Goal: Task Accomplishment & Management: Use online tool/utility

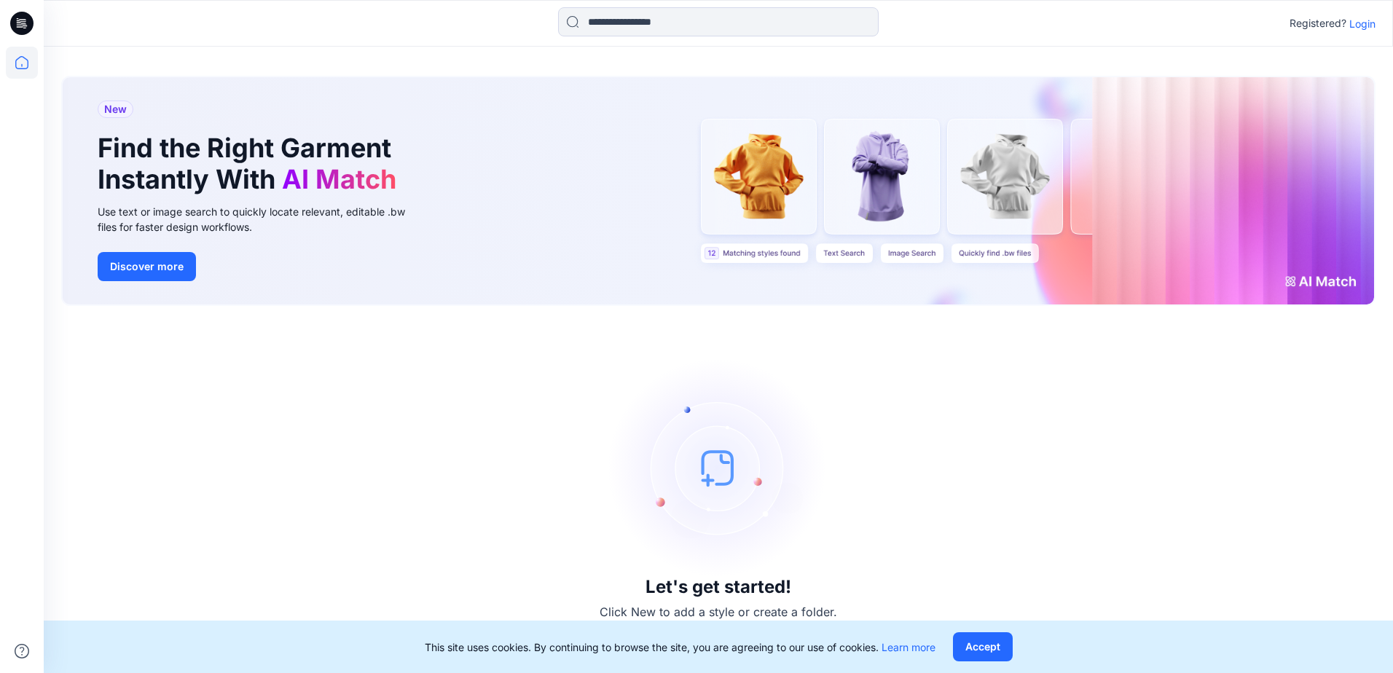
click at [1366, 26] on p "Login" at bounding box center [1362, 23] width 26 height 15
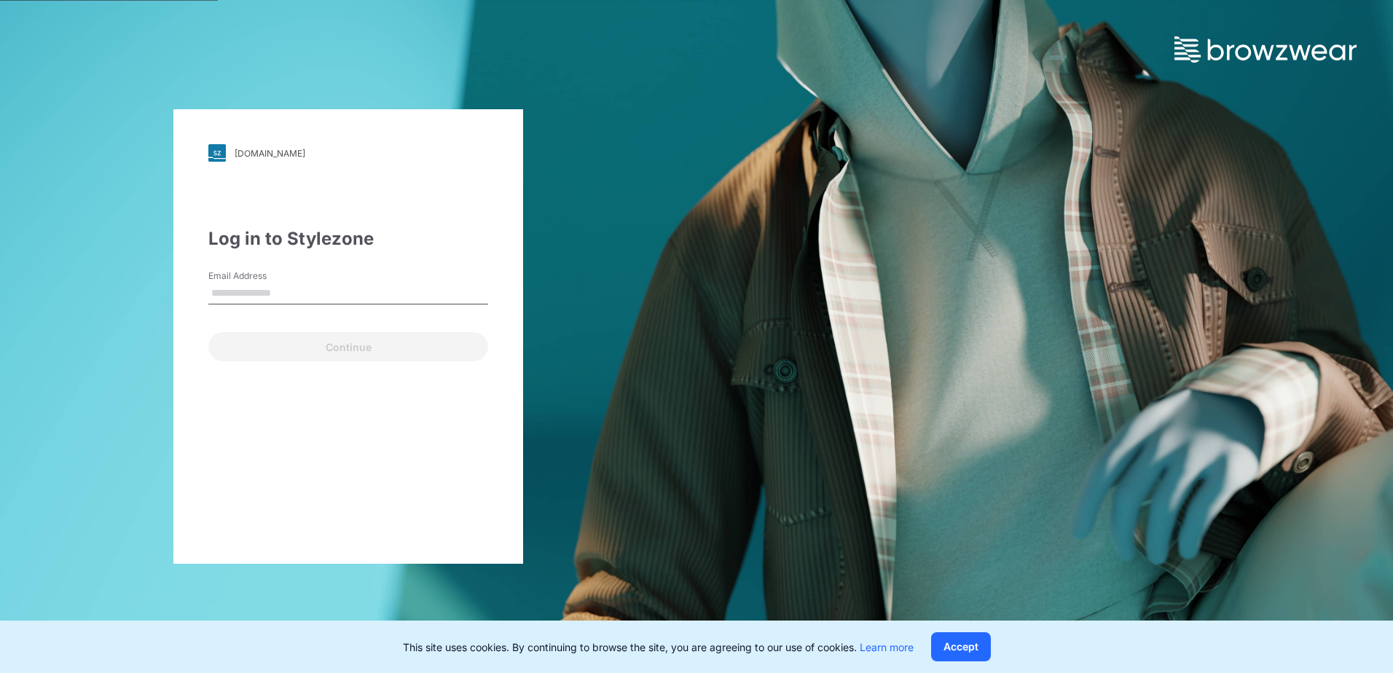
click at [276, 300] on input "Email Address" at bounding box center [348, 294] width 280 height 22
type input "**********"
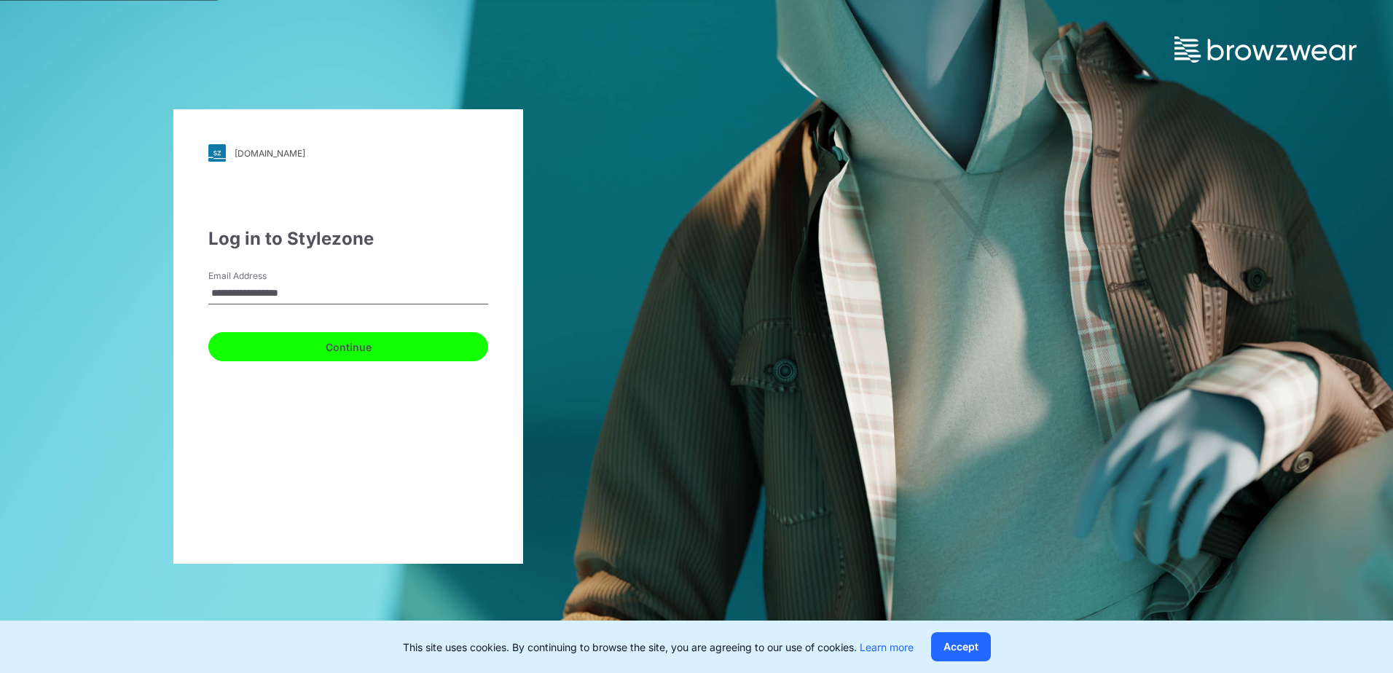
click at [273, 353] on button "Continue" at bounding box center [348, 346] width 280 height 29
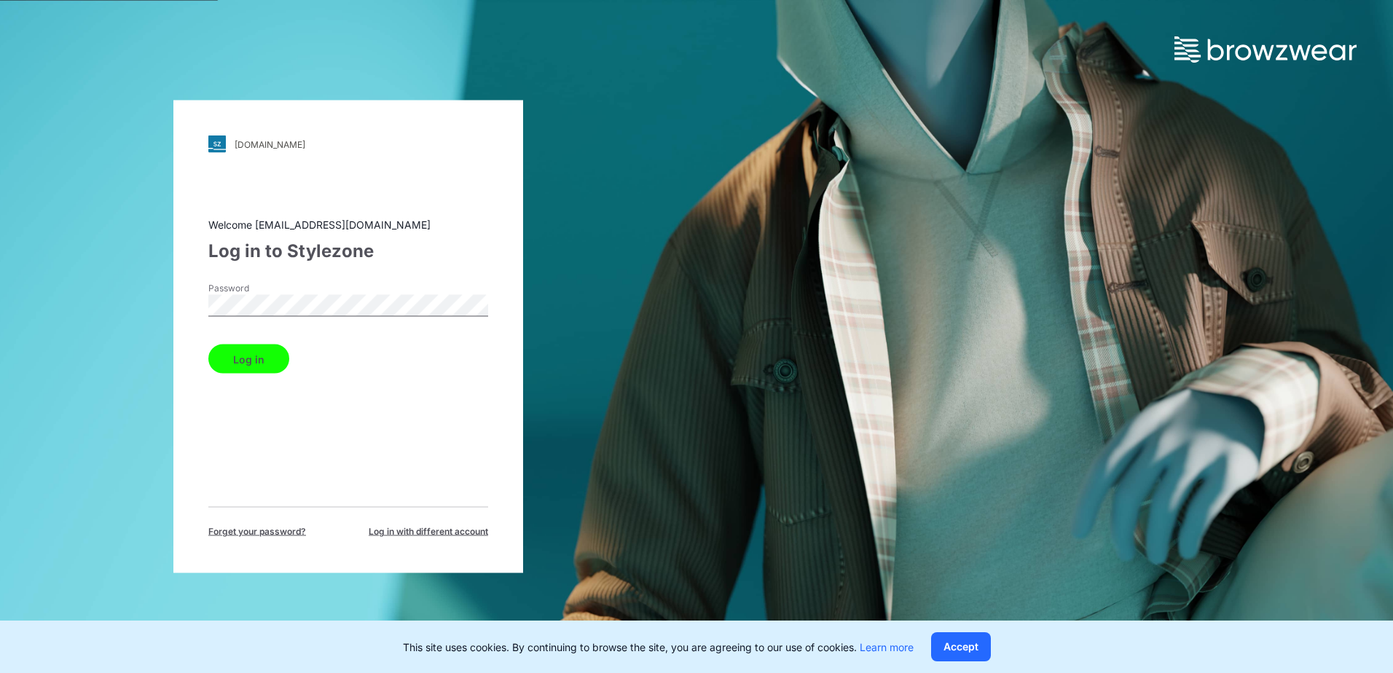
click at [246, 366] on button "Log in" at bounding box center [248, 359] width 81 height 29
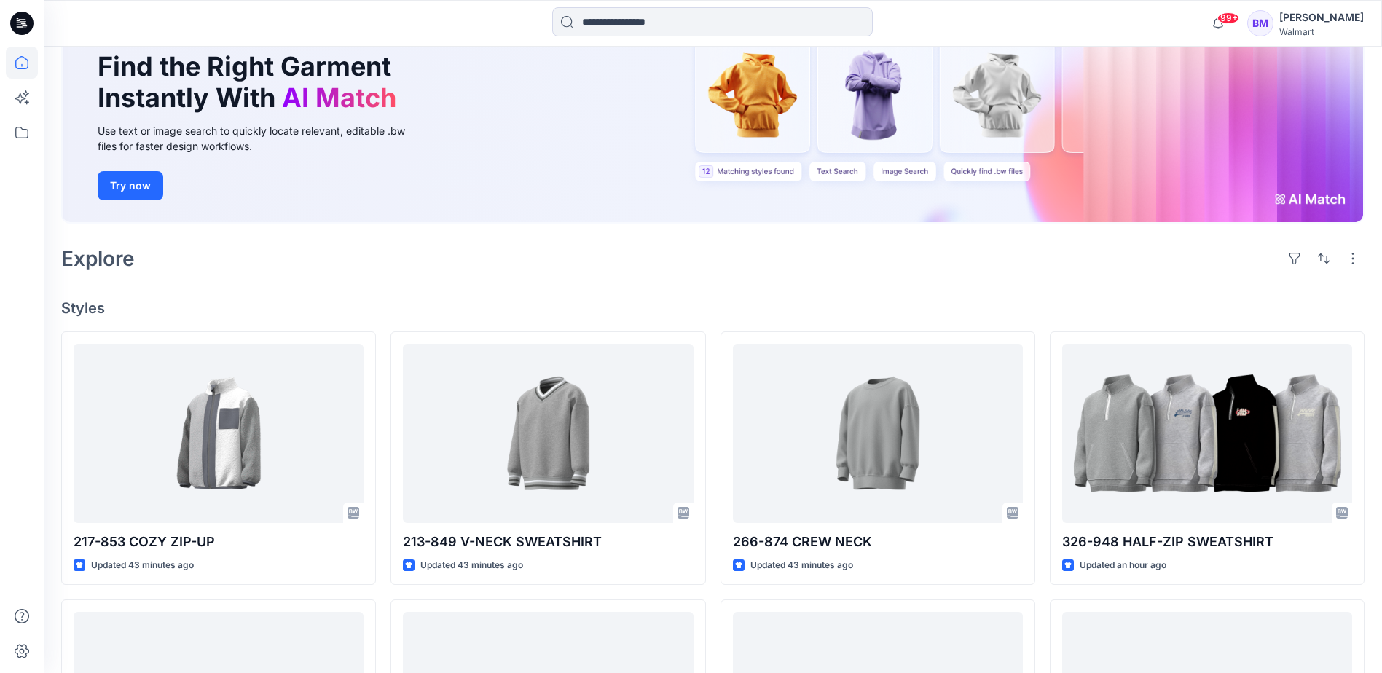
scroll to position [219, 0]
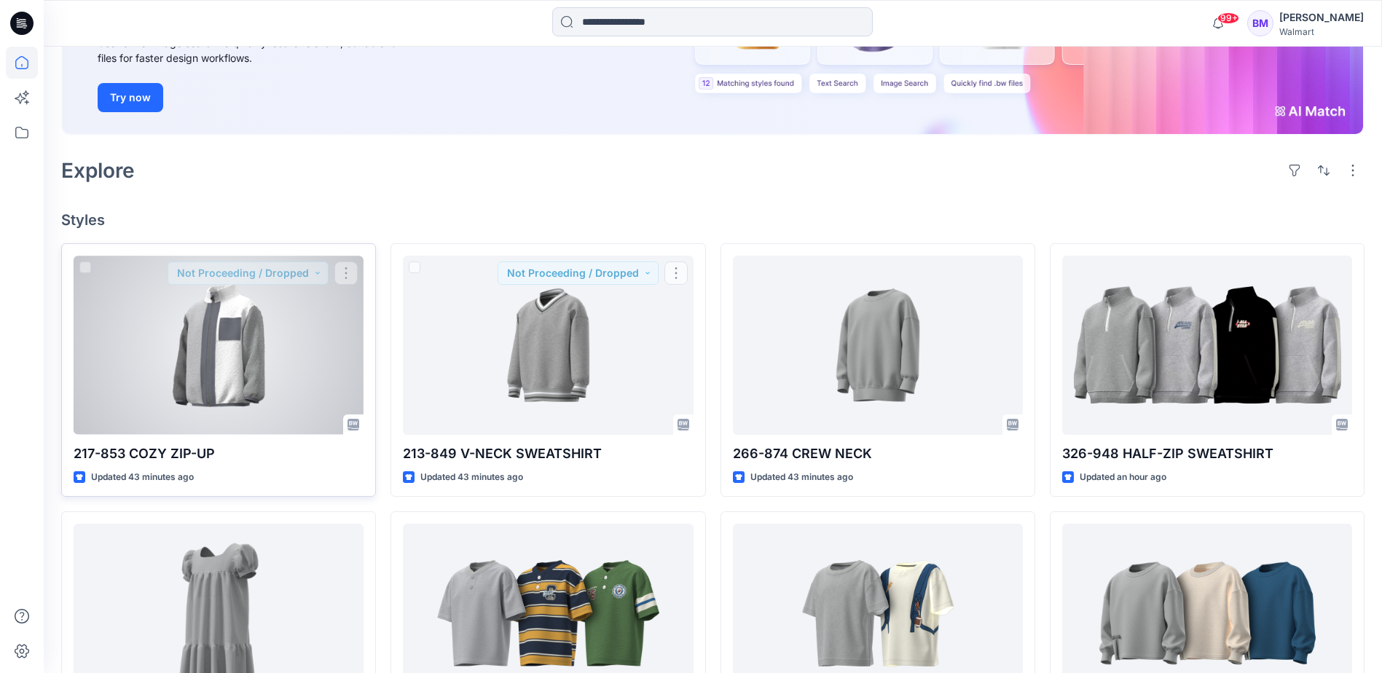
click at [203, 358] on div at bounding box center [219, 345] width 290 height 178
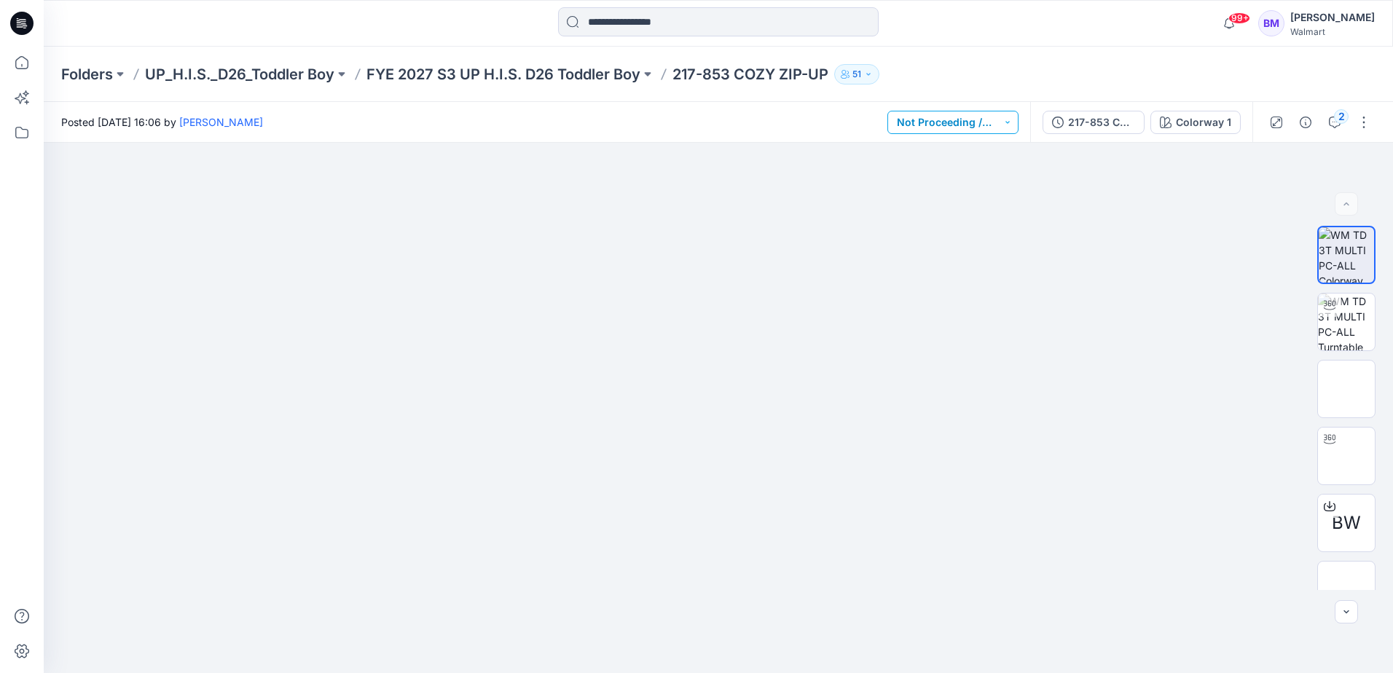
click at [976, 125] on button "Not Proceeding / Dropped" at bounding box center [952, 122] width 131 height 23
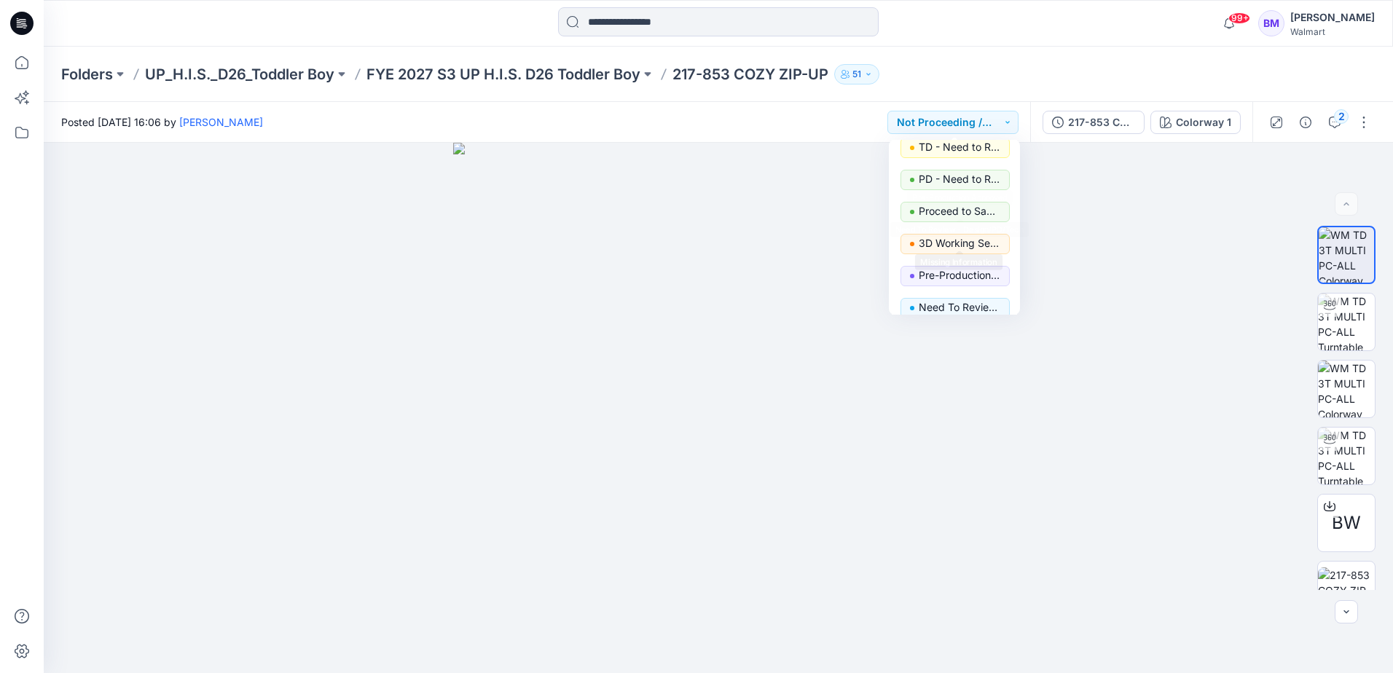
scroll to position [184, 0]
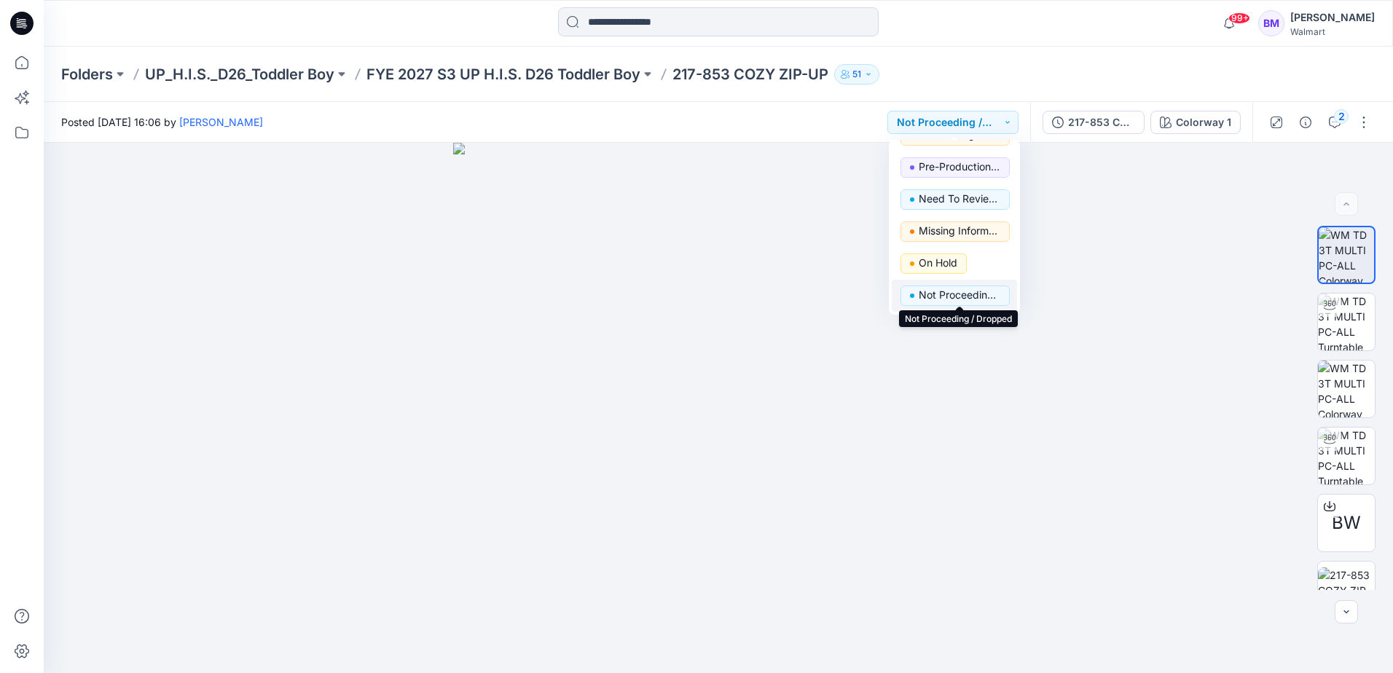
click at [964, 296] on p "Not Proceeding / Dropped" at bounding box center [960, 295] width 82 height 19
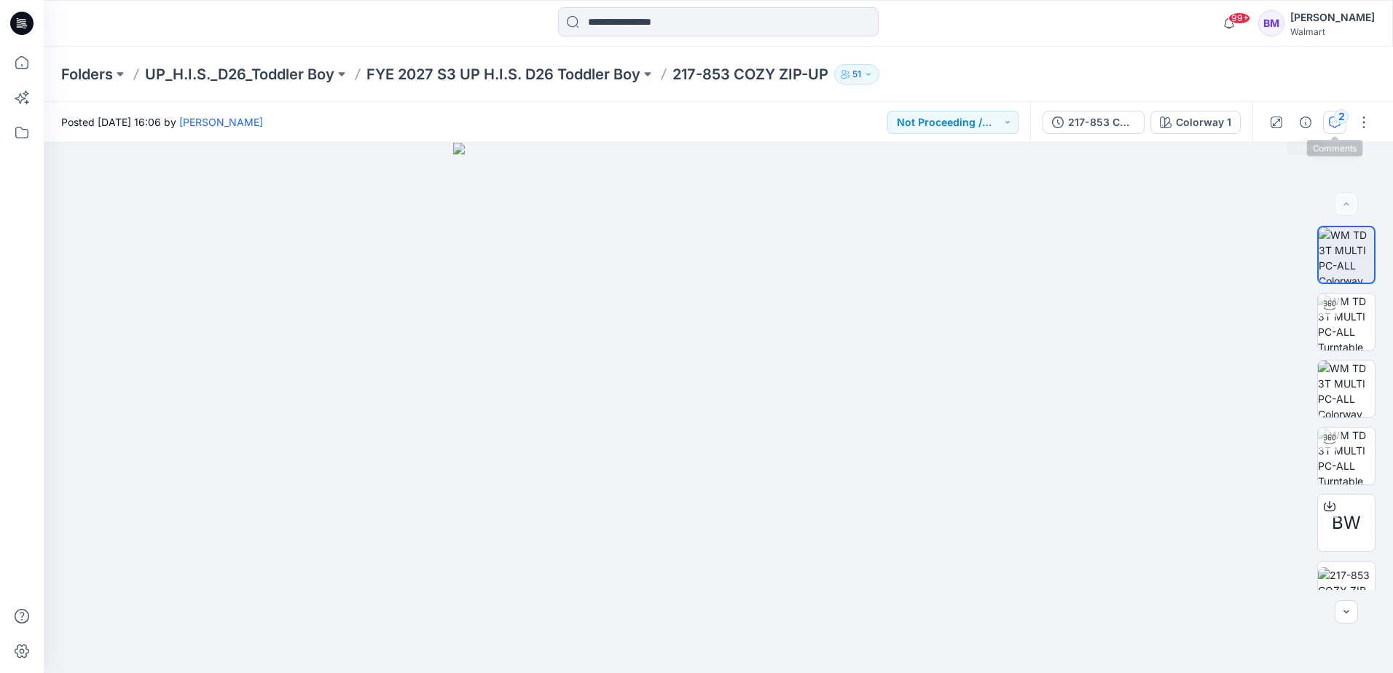
click at [1327, 120] on button "2" at bounding box center [1334, 122] width 23 height 23
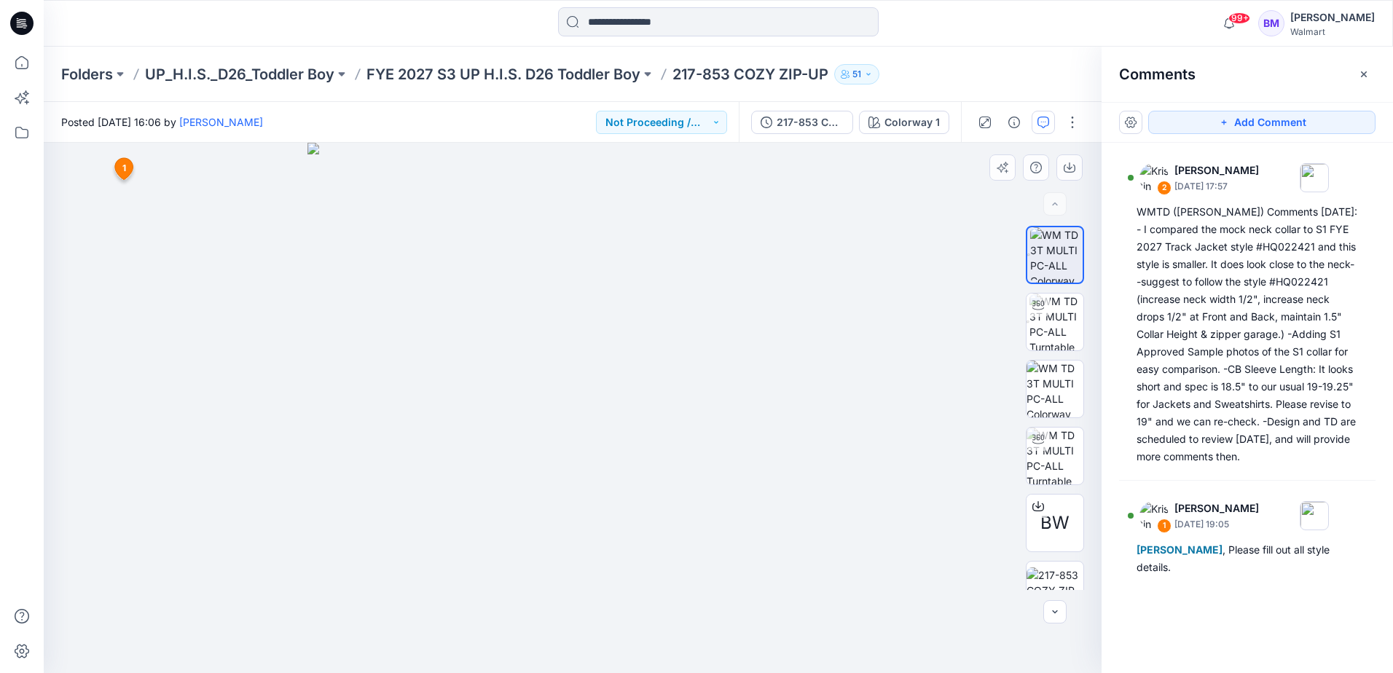
click at [881, 305] on div at bounding box center [573, 408] width 1058 height 530
click at [1350, 71] on div "Comments" at bounding box center [1246, 74] width 291 height 55
